Goal: Task Accomplishment & Management: Manage account settings

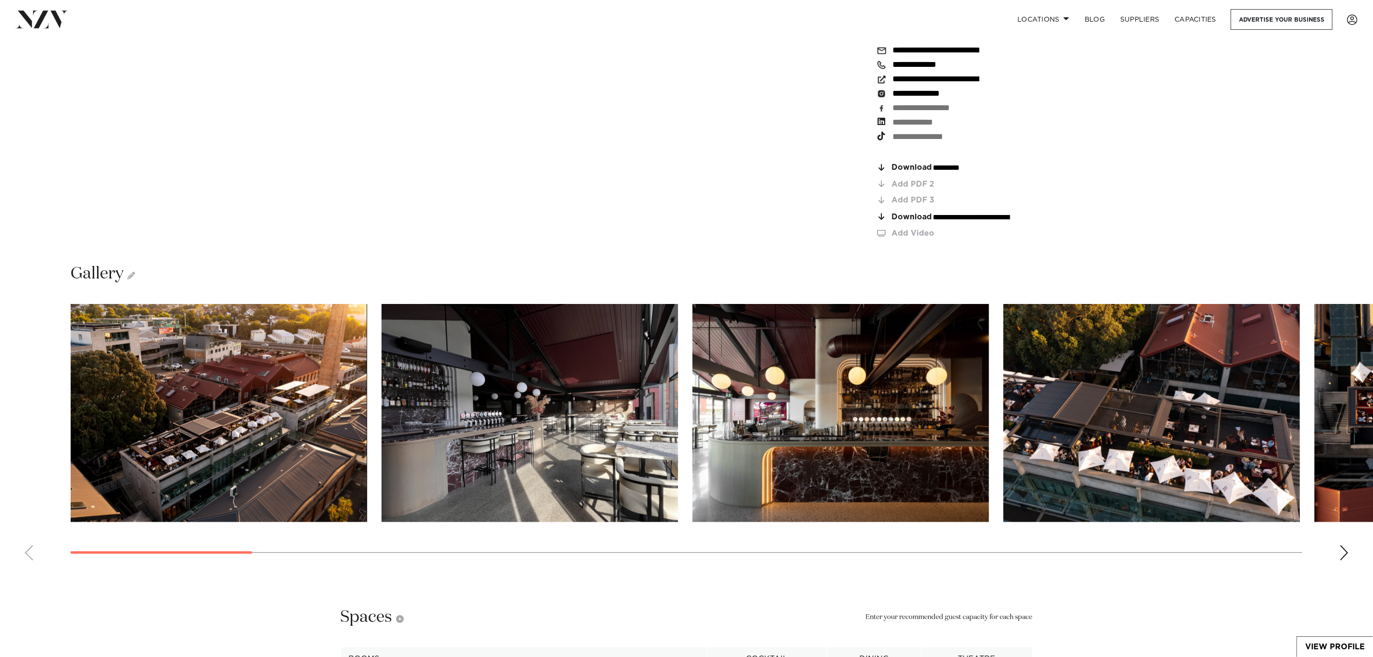
scroll to position [1586, 0]
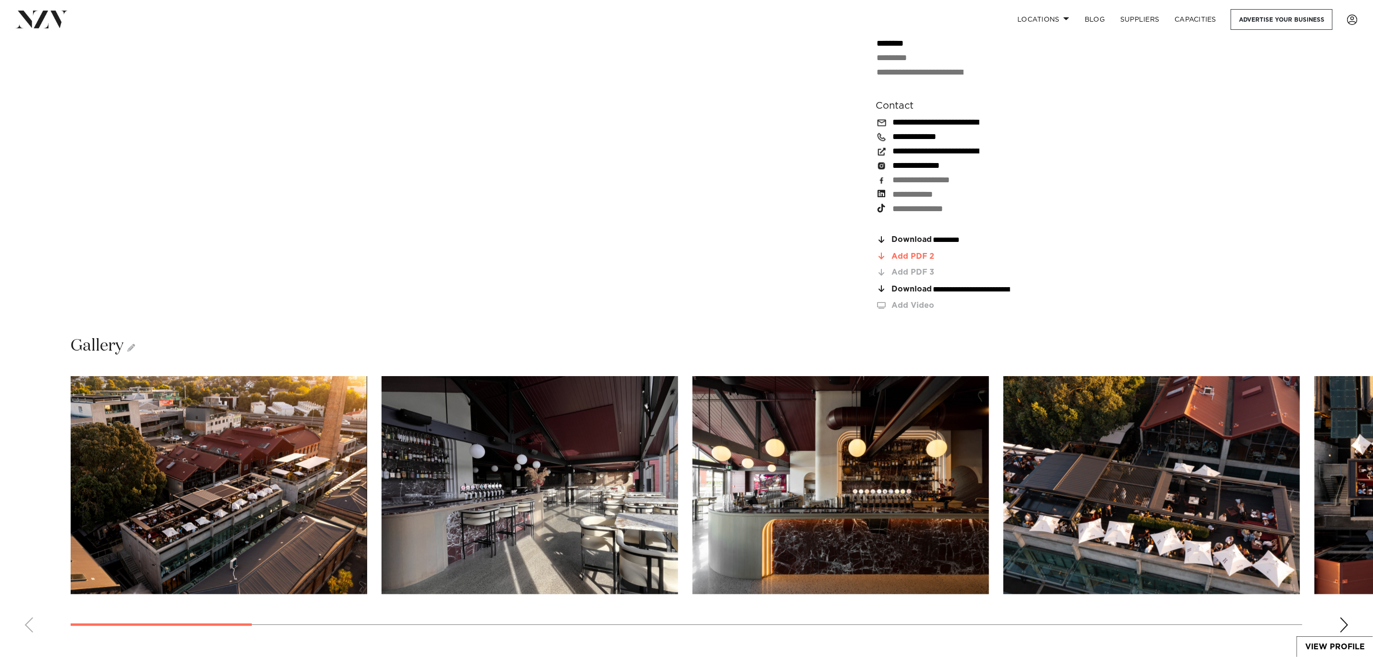
click at [917, 252] on div "Add PDF 2" at bounding box center [962, 256] width 141 height 8
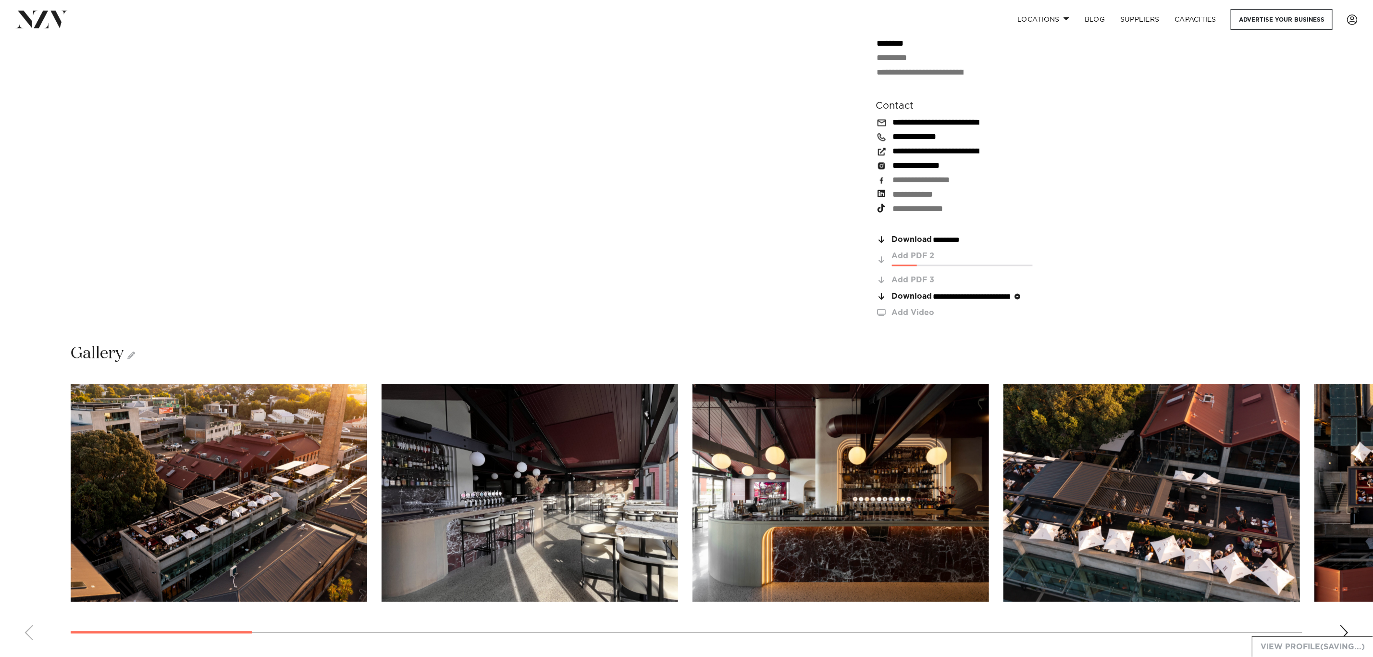
click at [1021, 294] on icon "button" at bounding box center [1018, 297] width 6 height 6
click at [130, 351] on icon at bounding box center [131, 355] width 8 height 8
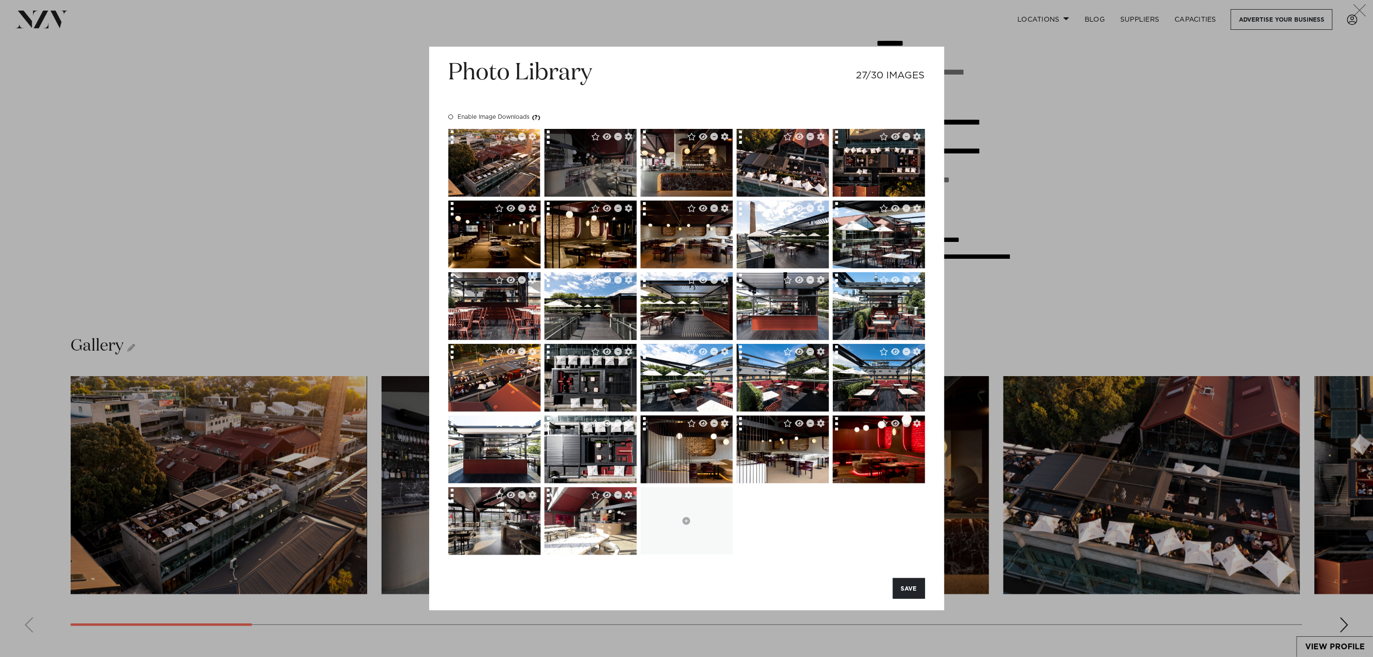
drag, startPoint x: 693, startPoint y: 175, endPoint x: 595, endPoint y: 175, distance: 98.0
click at [595, 175] on div at bounding box center [686, 342] width 477 height 426
drag, startPoint x: 673, startPoint y: 170, endPoint x: 579, endPoint y: 171, distance: 94.7
click at [579, 171] on div at bounding box center [686, 342] width 477 height 426
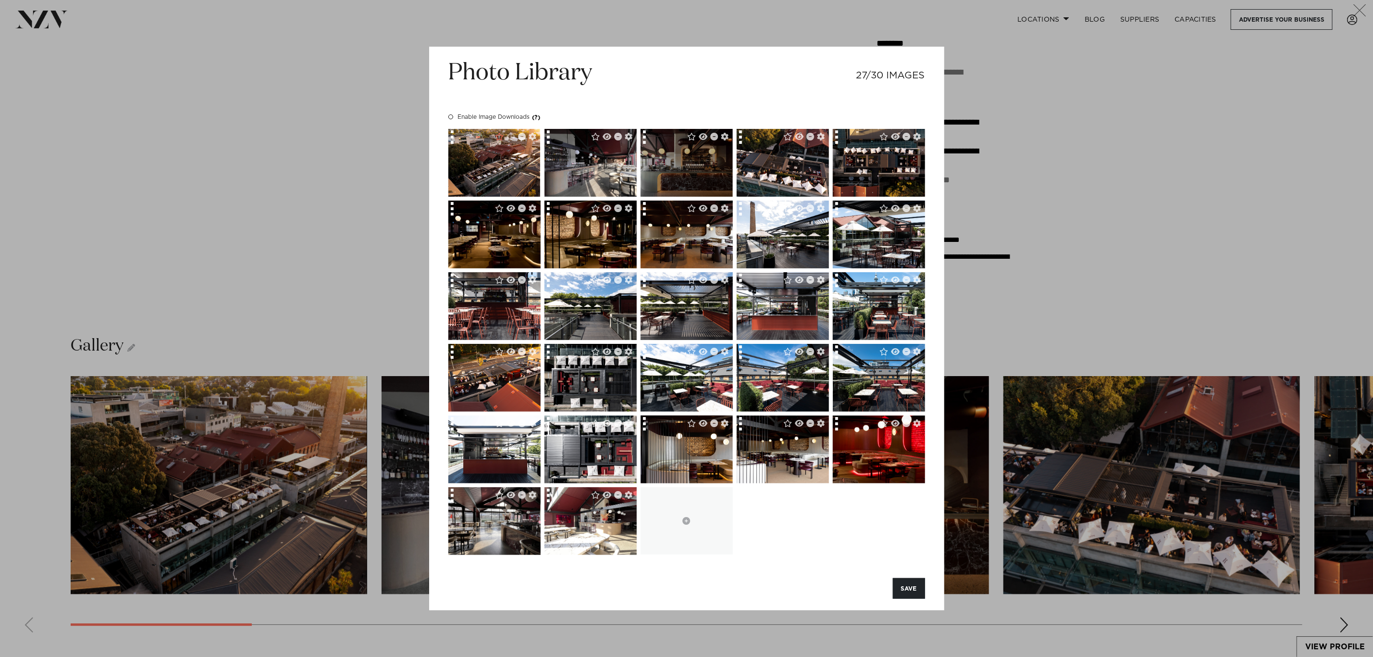
drag, startPoint x: 587, startPoint y: 167, endPoint x: 717, endPoint y: 169, distance: 129.8
click at [717, 169] on div at bounding box center [686, 342] width 477 height 426
drag, startPoint x: 699, startPoint y: 167, endPoint x: 608, endPoint y: 169, distance: 90.9
click at [608, 169] on div at bounding box center [686, 342] width 477 height 426
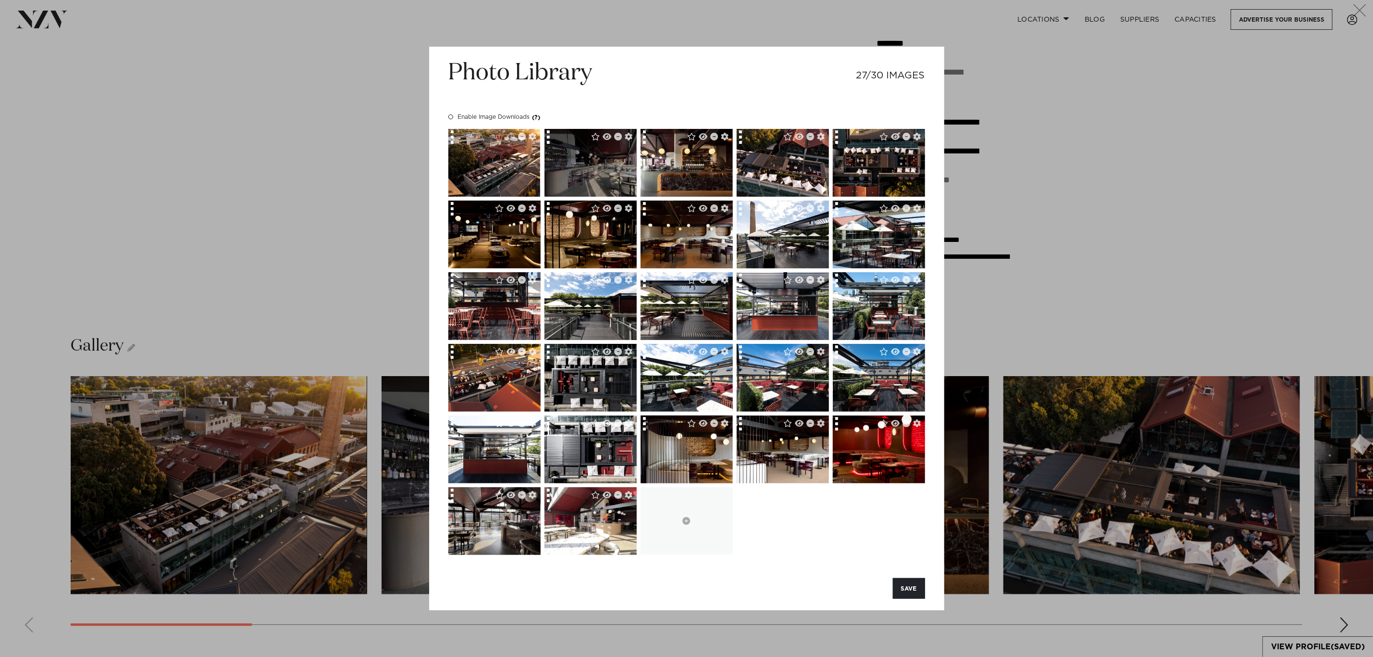
drag, startPoint x: 682, startPoint y: 163, endPoint x: 586, endPoint y: 145, distance: 98.4
click at [586, 145] on div at bounding box center [686, 342] width 477 height 426
drag, startPoint x: 580, startPoint y: 155, endPoint x: 671, endPoint y: 155, distance: 90.8
click at [671, 155] on div at bounding box center [686, 342] width 477 height 426
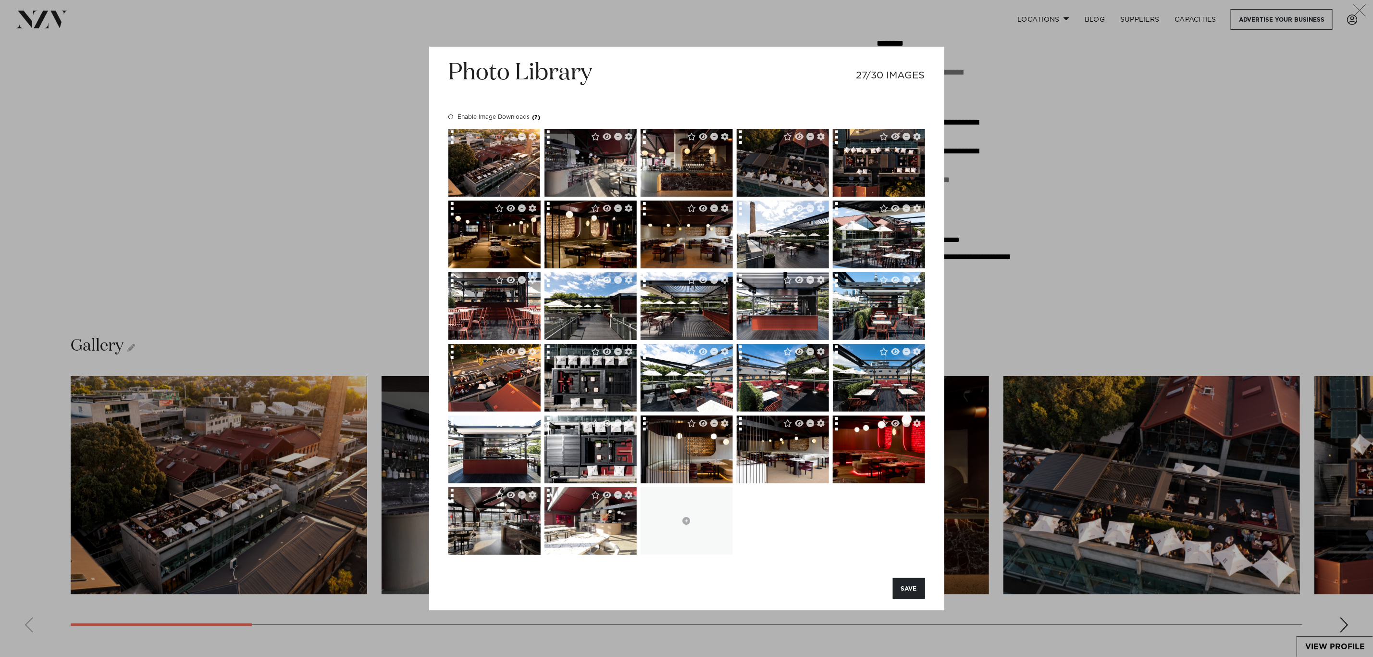
drag, startPoint x: 600, startPoint y: 163, endPoint x: 755, endPoint y: 185, distance: 155.8
click at [755, 185] on div at bounding box center [686, 342] width 477 height 426
drag, startPoint x: 675, startPoint y: 165, endPoint x: 572, endPoint y: 175, distance: 102.9
click at [572, 175] on div at bounding box center [686, 342] width 477 height 426
drag, startPoint x: 685, startPoint y: 159, endPoint x: 773, endPoint y: 168, distance: 88.4
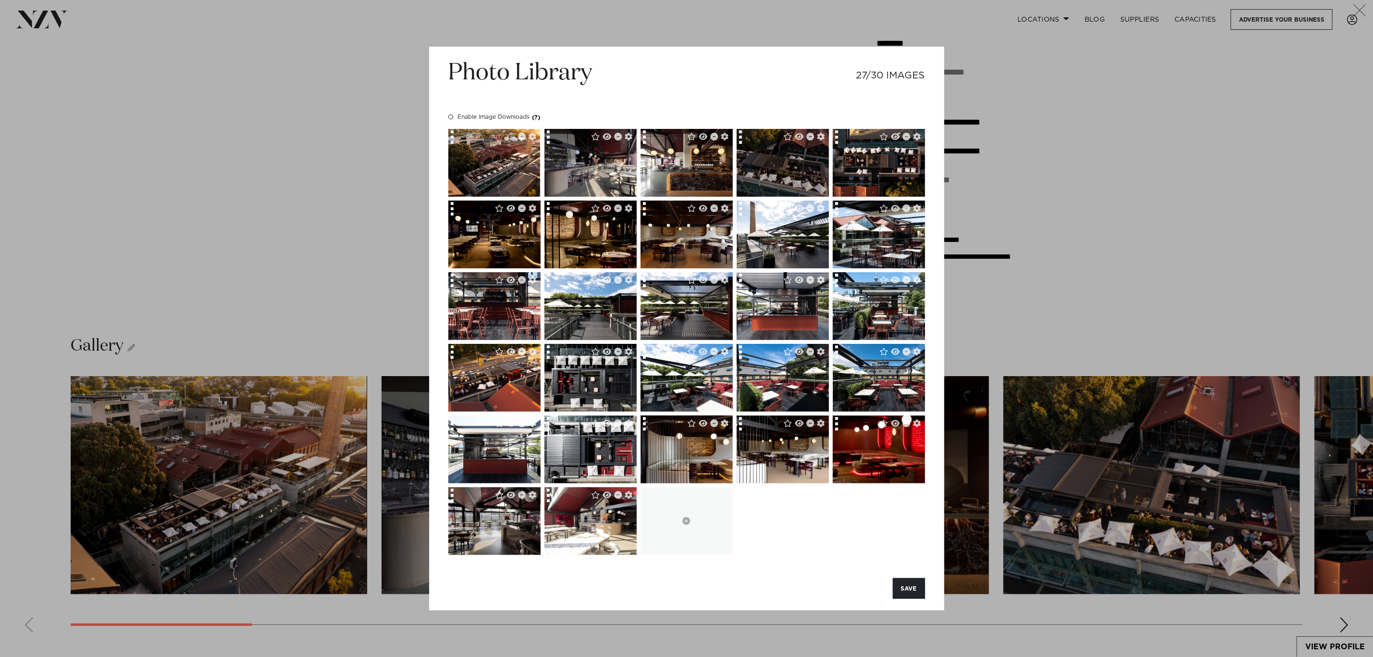
click at [773, 168] on div at bounding box center [686, 342] width 477 height 426
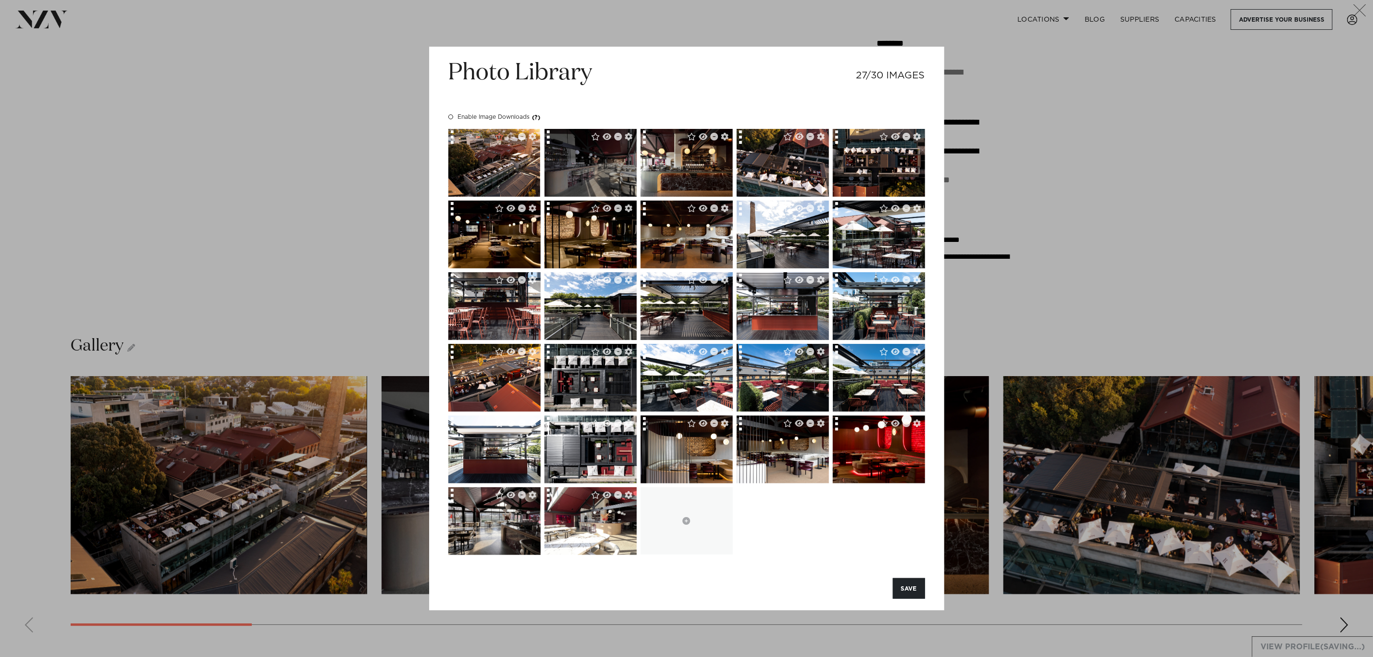
drag, startPoint x: 692, startPoint y: 170, endPoint x: 587, endPoint y: 181, distance: 105.3
click at [587, 181] on div at bounding box center [686, 342] width 477 height 426
drag, startPoint x: 660, startPoint y: 178, endPoint x: 610, endPoint y: 179, distance: 50.0
click at [610, 179] on div at bounding box center [686, 342] width 477 height 426
drag, startPoint x: 595, startPoint y: 175, endPoint x: 666, endPoint y: 180, distance: 71.8
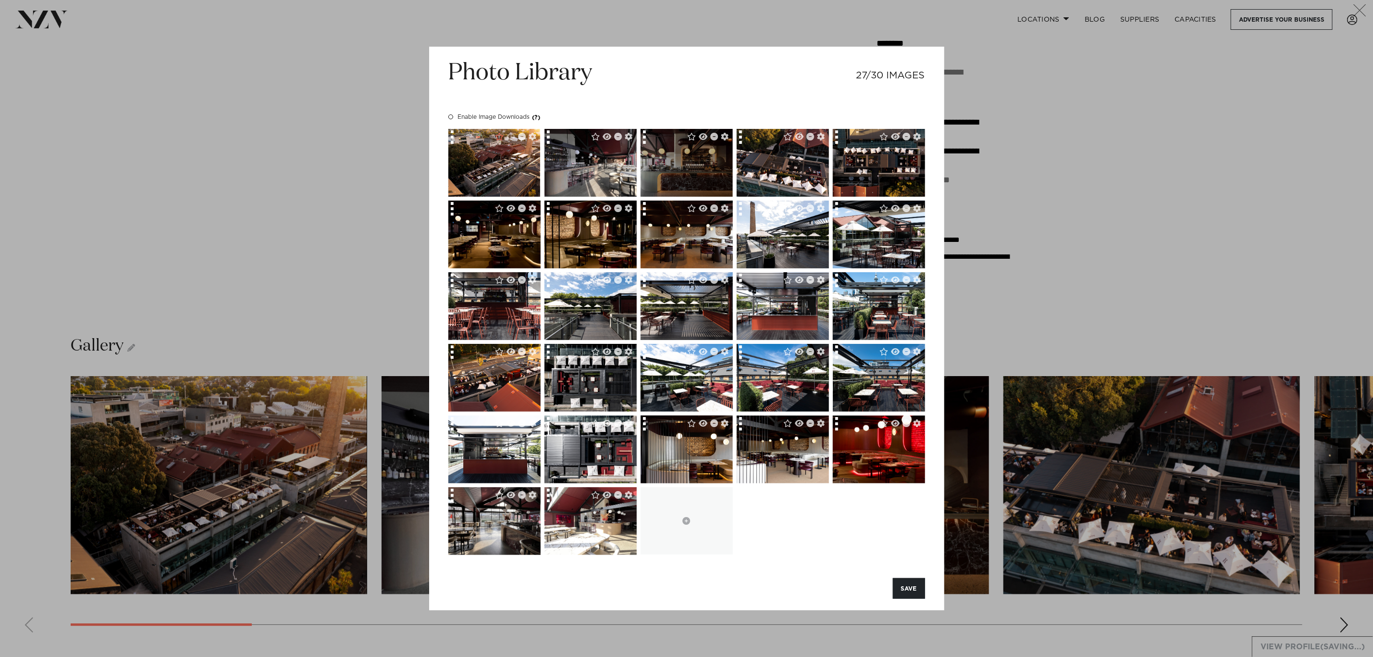
click at [666, 180] on div at bounding box center [686, 342] width 477 height 426
click at [549, 142] on div at bounding box center [552, 139] width 14 height 20
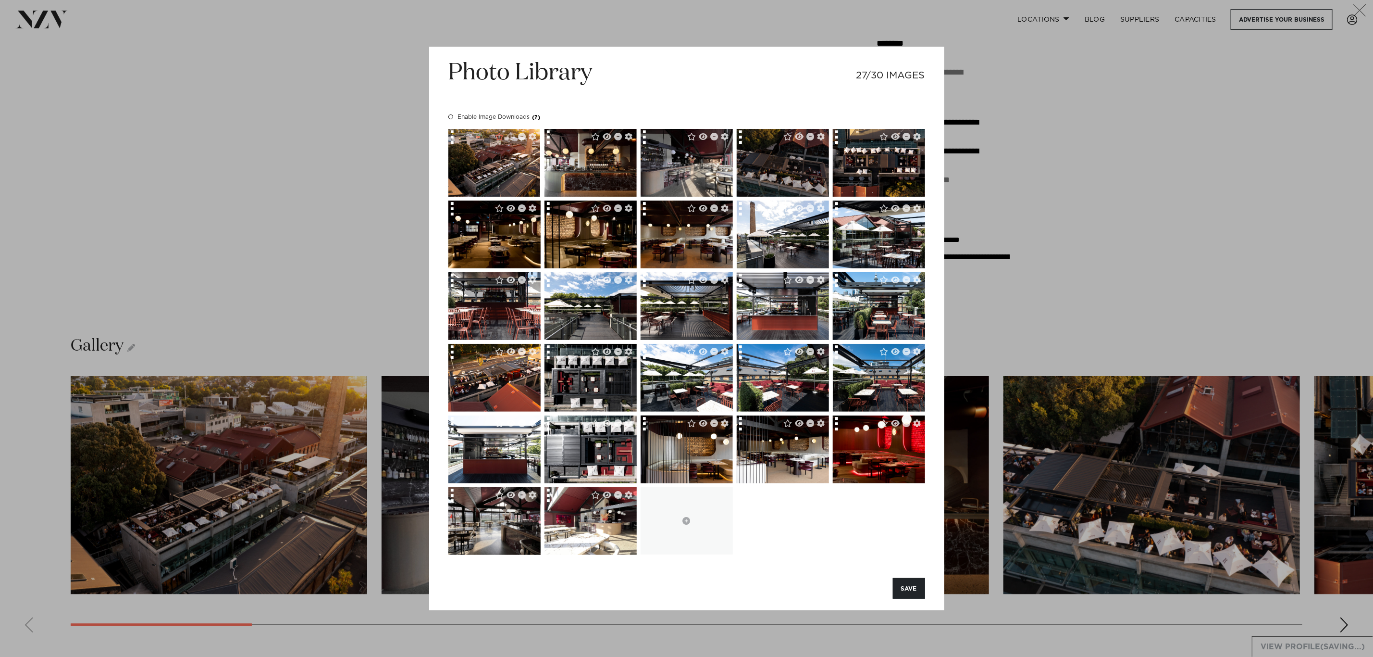
drag, startPoint x: 679, startPoint y: 167, endPoint x: 783, endPoint y: 172, distance: 104.4
click at [783, 172] on div at bounding box center [686, 342] width 477 height 426
drag, startPoint x: 694, startPoint y: 160, endPoint x: 808, endPoint y: 157, distance: 113.9
click at [808, 157] on div at bounding box center [686, 342] width 477 height 426
click at [900, 581] on button "SAVE" at bounding box center [909, 588] width 32 height 21
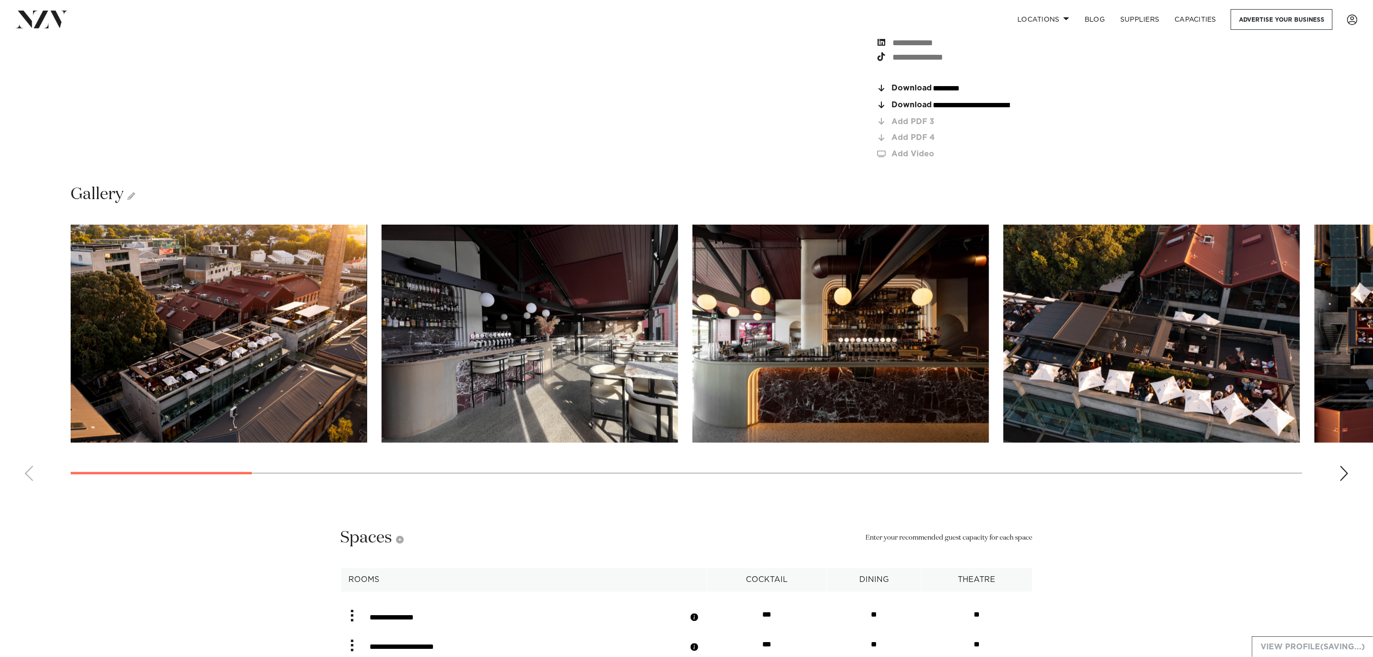
scroll to position [1730, 0]
